Goal: Navigation & Orientation: Find specific page/section

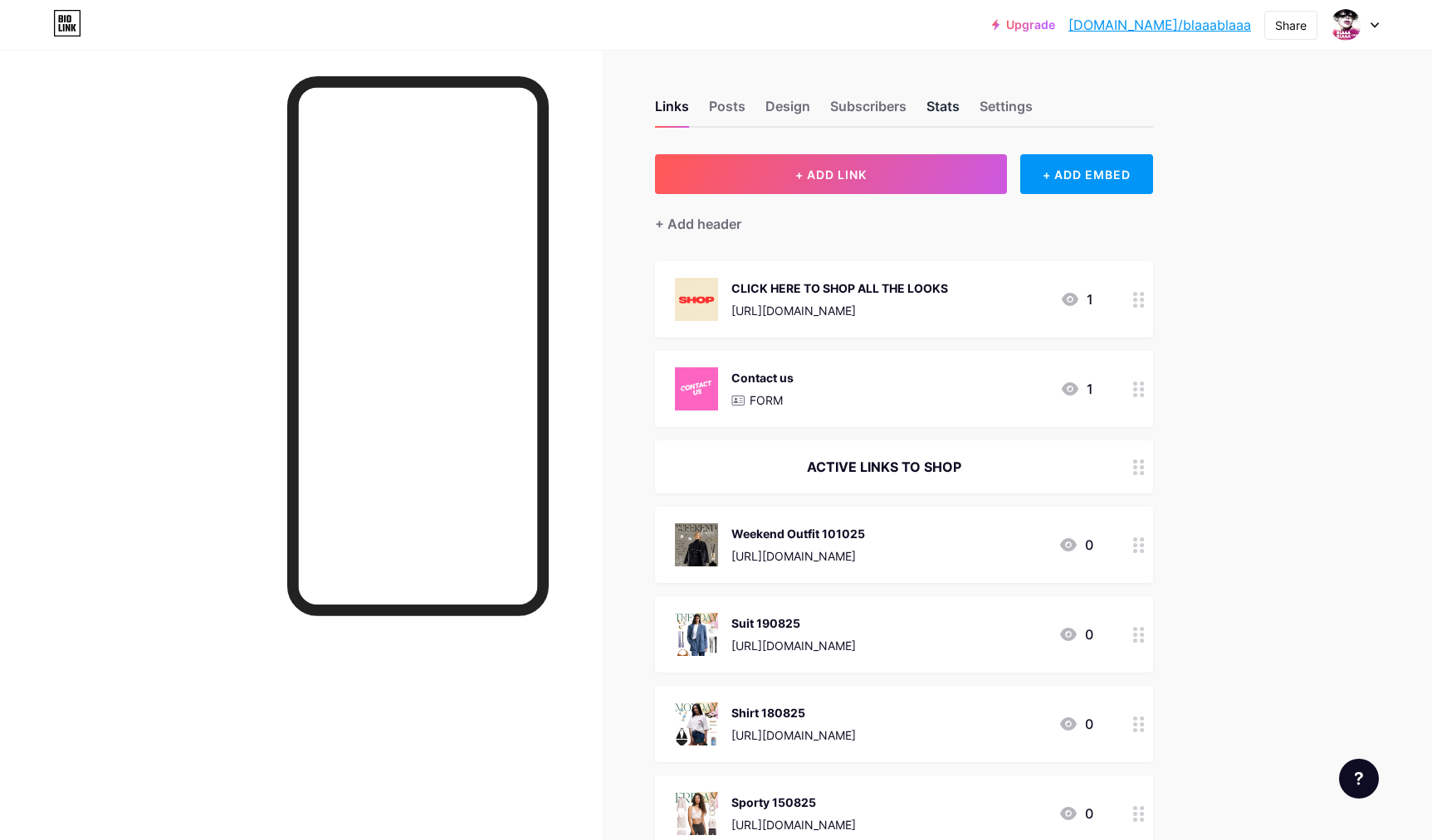
click at [941, 105] on div "Stats" at bounding box center [943, 111] width 34 height 30
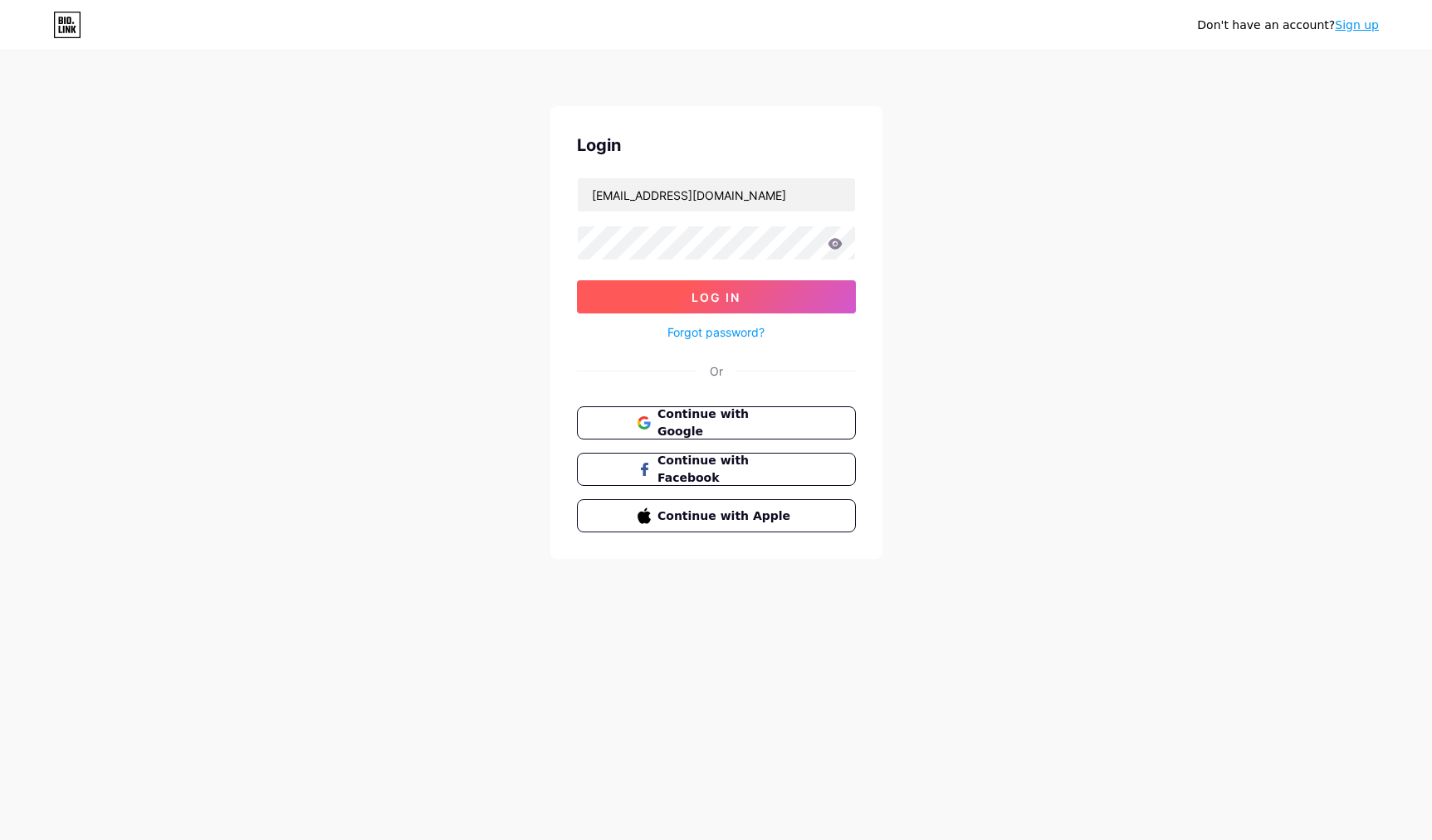
click at [699, 304] on span "Log In" at bounding box center [716, 298] width 49 height 14
click at [705, 301] on span "Log In" at bounding box center [716, 298] width 49 height 14
click at [707, 299] on span "Log In" at bounding box center [716, 298] width 49 height 14
click at [738, 306] on button "Log In" at bounding box center [716, 297] width 279 height 34
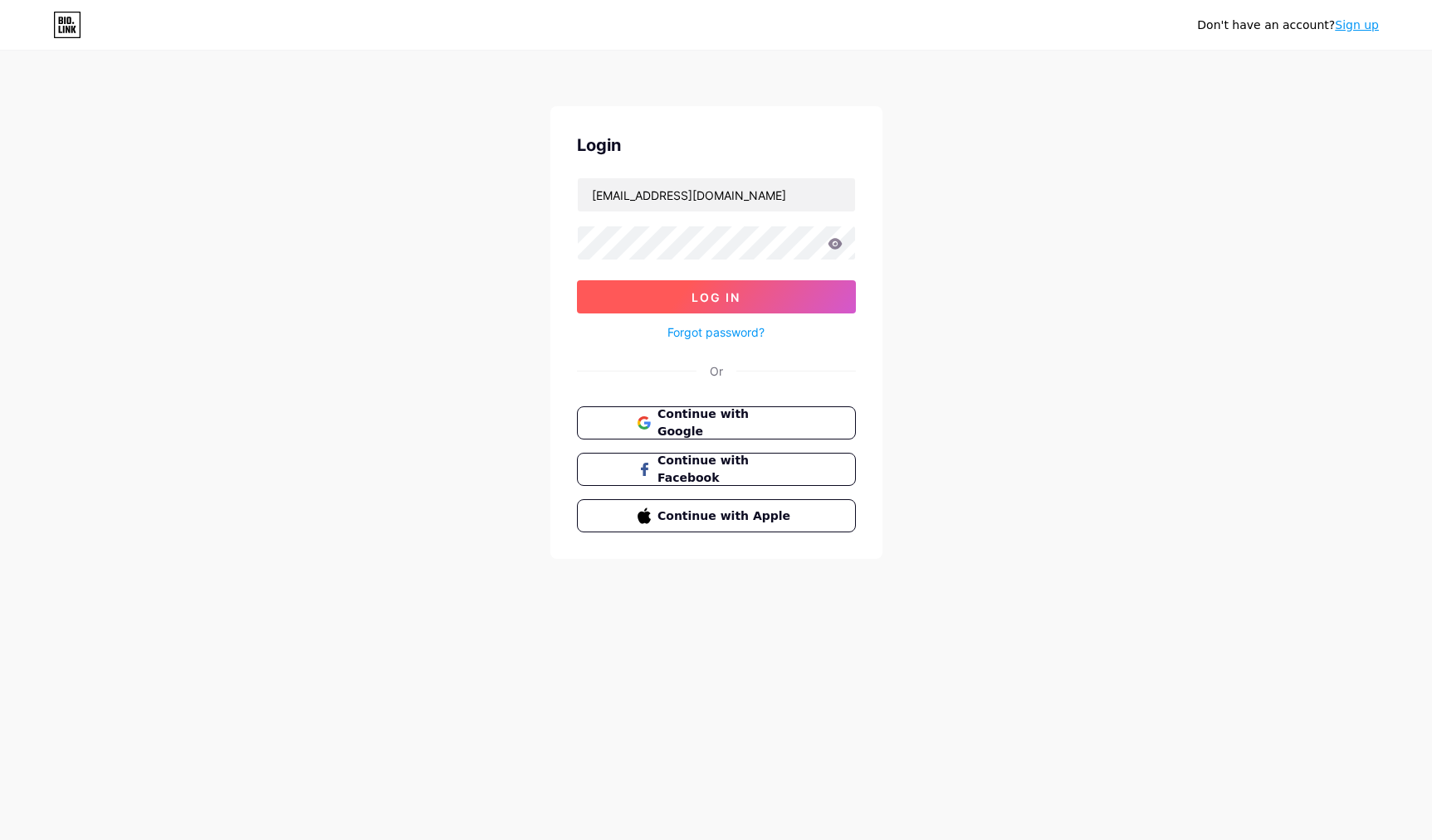
click at [772, 309] on button "Log In" at bounding box center [716, 297] width 279 height 34
click at [744, 304] on button "Log In" at bounding box center [716, 297] width 279 height 34
